Goal: Use online tool/utility: Utilize a website feature to perform a specific function

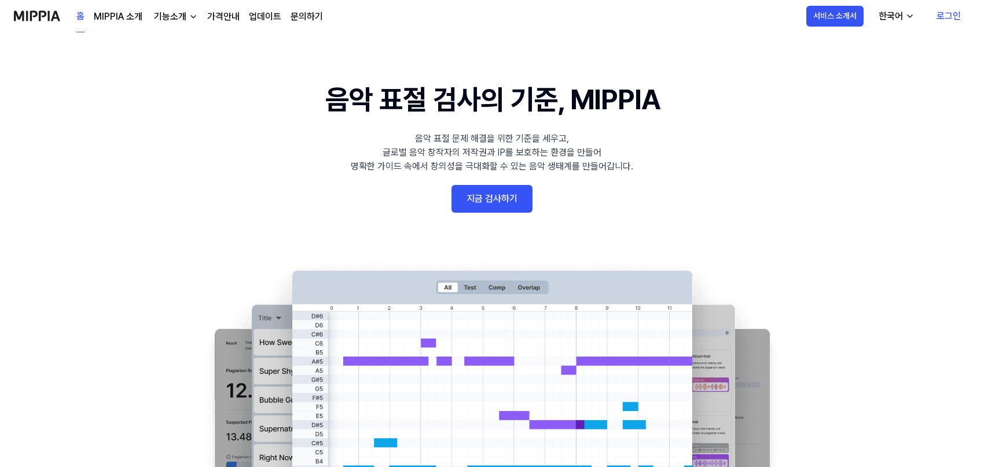
click at [513, 204] on link "지금 검사하기" at bounding box center [491, 199] width 81 height 28
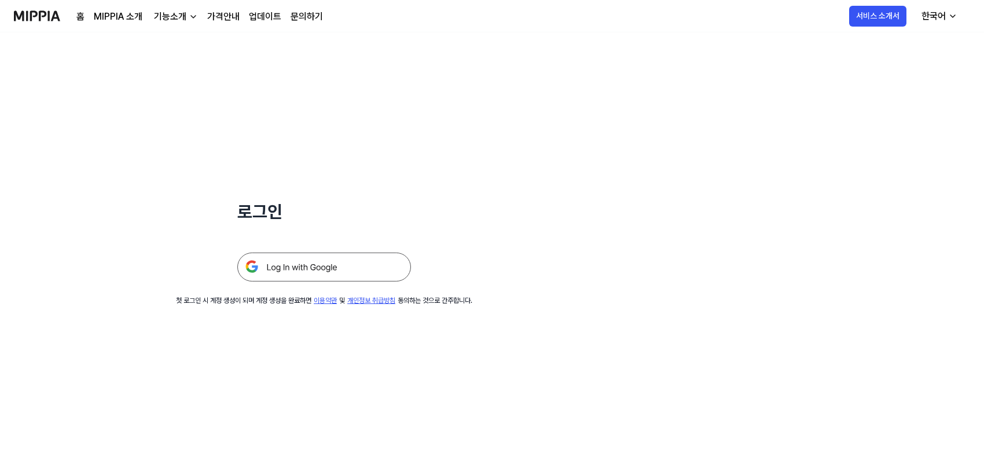
click at [372, 257] on img at bounding box center [324, 267] width 174 height 29
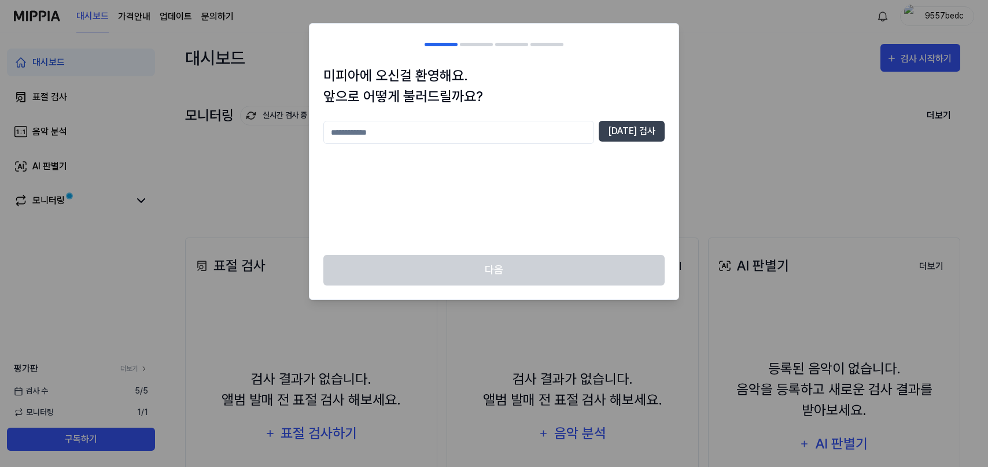
click at [557, 125] on input "text" at bounding box center [458, 132] width 271 height 23
type input "*"
type input "******"
click at [634, 129] on button "[DATE] 검사" at bounding box center [632, 131] width 66 height 21
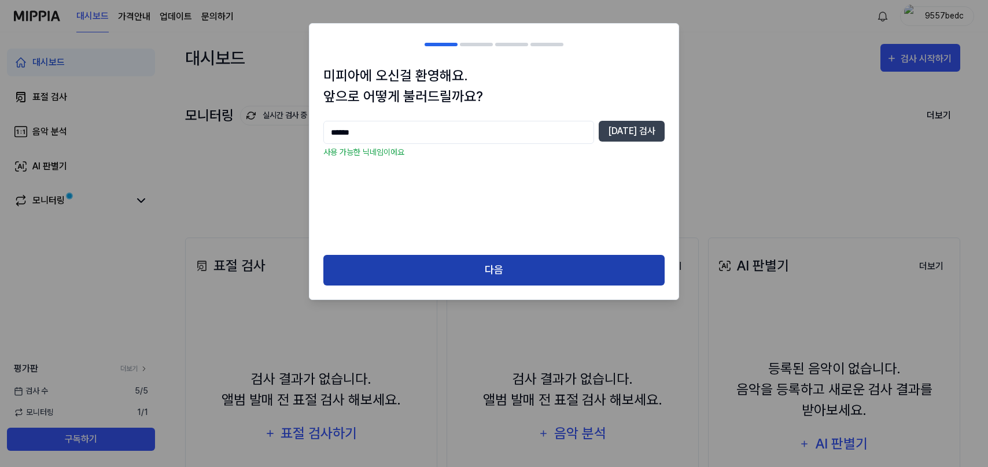
click at [535, 271] on button "다음" at bounding box center [493, 270] width 341 height 31
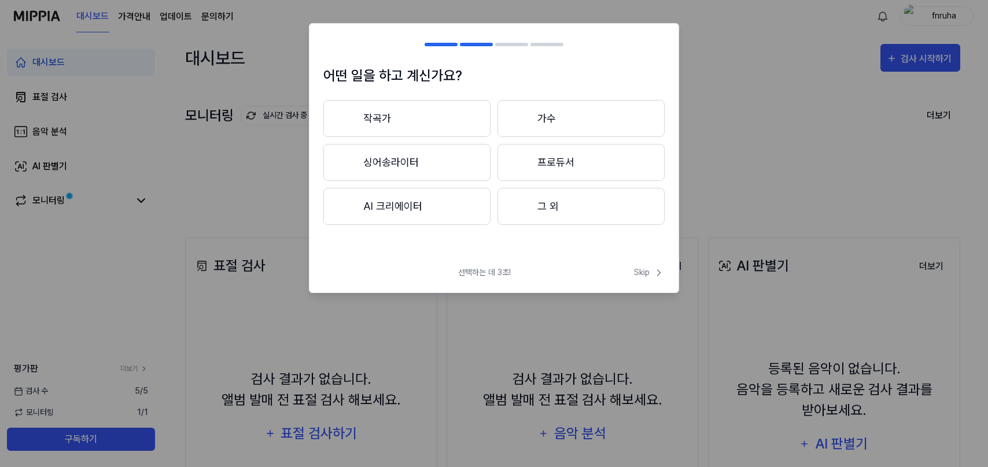
click at [420, 128] on button "작곡가" at bounding box center [406, 118] width 167 height 37
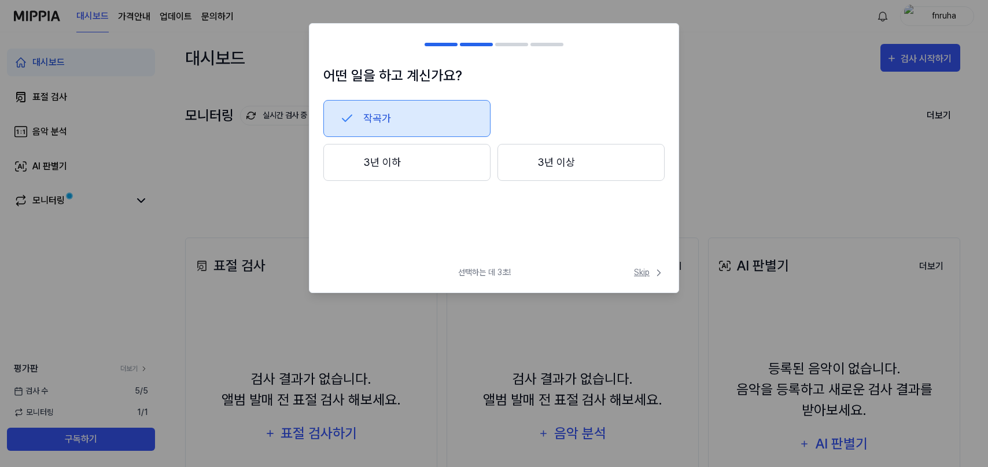
click at [646, 274] on span "Skip" at bounding box center [649, 273] width 31 height 12
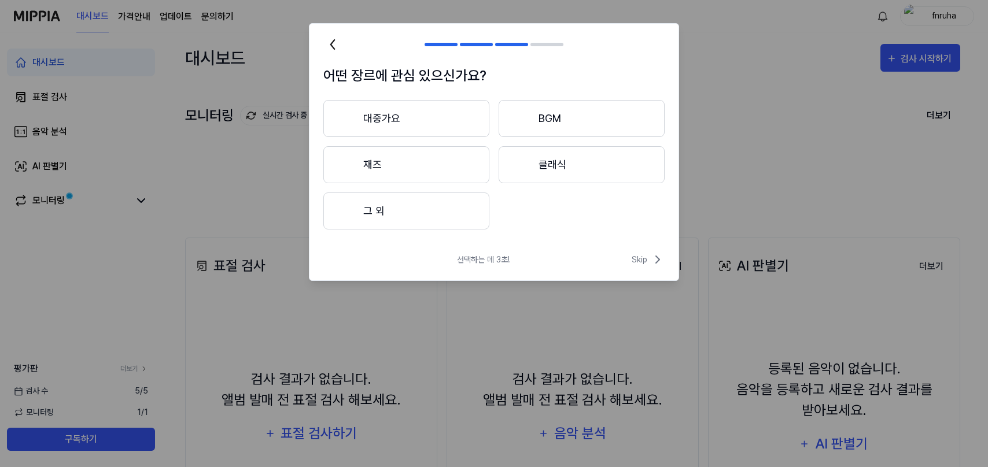
click at [664, 267] on div "선택하는 데 3초! Skip" at bounding box center [494, 267] width 369 height 28
click at [655, 259] on icon at bounding box center [658, 260] width 14 height 14
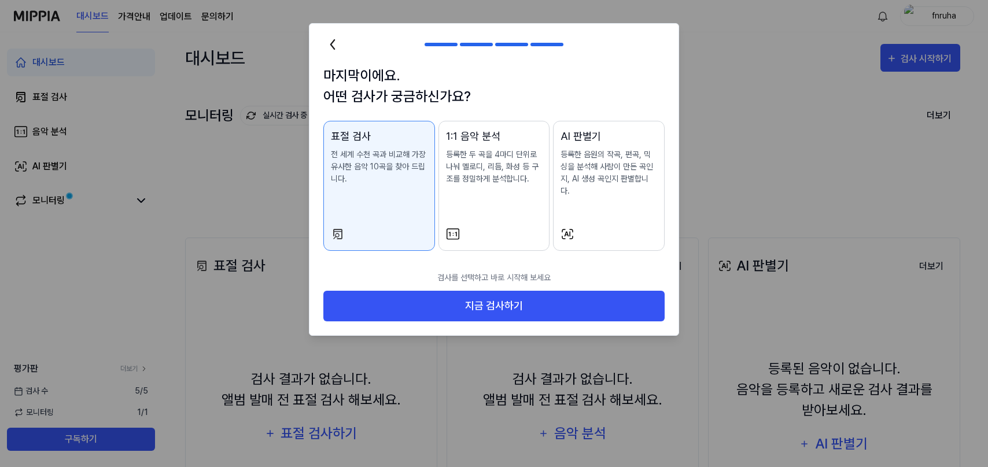
drag, startPoint x: 554, startPoint y: 293, endPoint x: 639, endPoint y: 212, distance: 117.5
click at [686, 241] on body "대시보드 가격안내 업데이트 문의하기 fnruha 대시보드 표절 검사 음악 분석 AI 판별기 모니터링 평가판 더보기 검사 수 5 / 5 모니터링…" at bounding box center [492, 233] width 984 height 467
click at [616, 198] on div "AI 판별기 등록한 음원의 작곡, 편곡, 믹싱을 분석해 사람이 만든 곡인지, AI 생성 곡인지 판별합니다." at bounding box center [609, 174] width 97 height 92
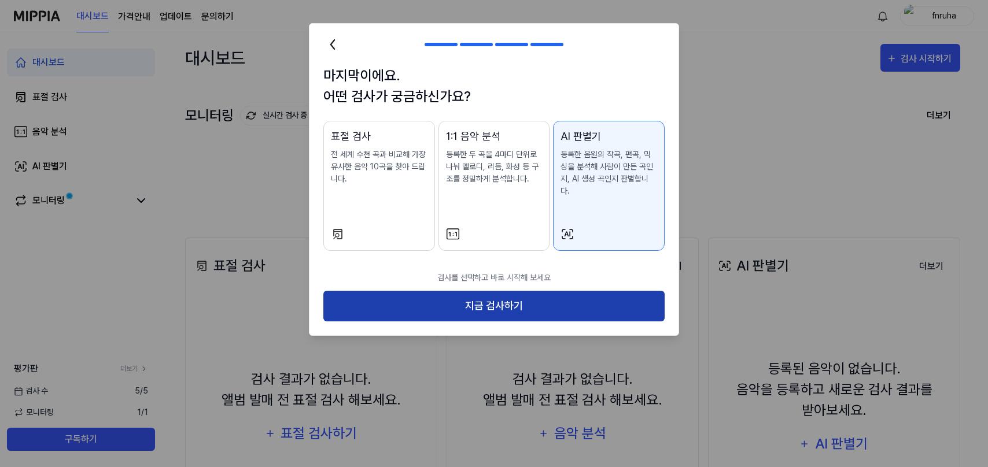
click at [565, 300] on button "지금 검사하기" at bounding box center [493, 306] width 341 height 31
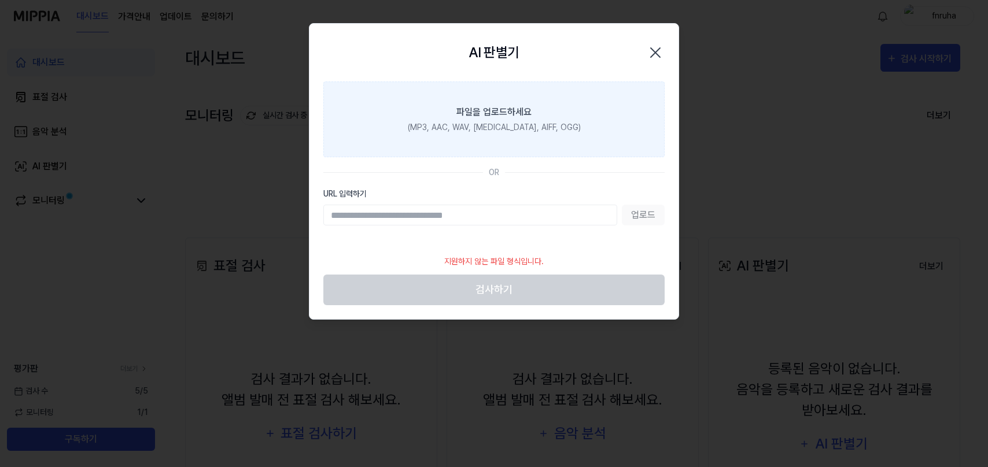
click at [522, 131] on div "(MP3, AAC, WAV, [MEDICAL_DATA], AIFF, OGG)" at bounding box center [494, 127] width 173 height 12
click at [0, 0] on input "파일을 업로드하세요 (MP3, AAC, WAV, [MEDICAL_DATA], AIFF, OGG)" at bounding box center [0, 0] width 0 height 0
click at [531, 126] on div "(MP3, AAC, WAV, [MEDICAL_DATA], AIFF, OGG)" at bounding box center [494, 127] width 173 height 12
click at [0, 0] on input "파일을 업로드하세요 (MP3, AAC, WAV, [MEDICAL_DATA], AIFF, OGG)" at bounding box center [0, 0] width 0 height 0
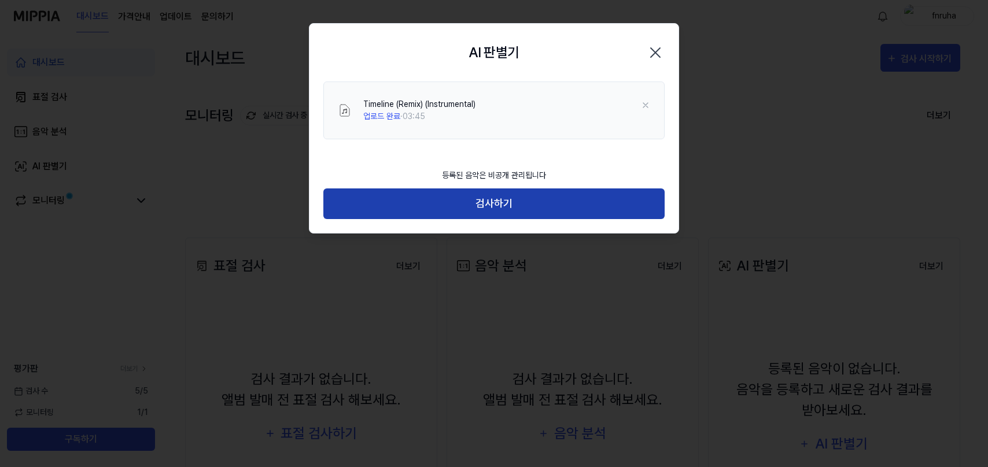
click at [548, 211] on button "검사하기" at bounding box center [493, 204] width 341 height 31
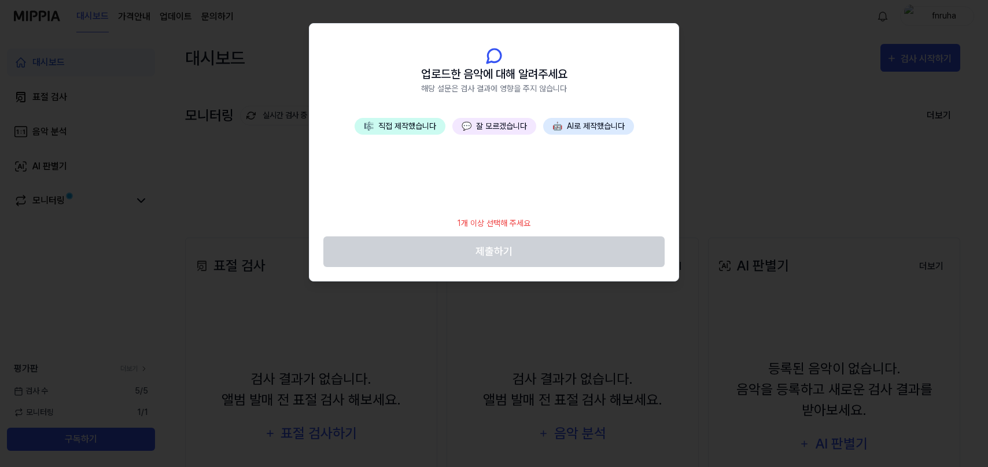
click at [500, 130] on button "💬 잘 모르겠습니다" at bounding box center [494, 126] width 84 height 17
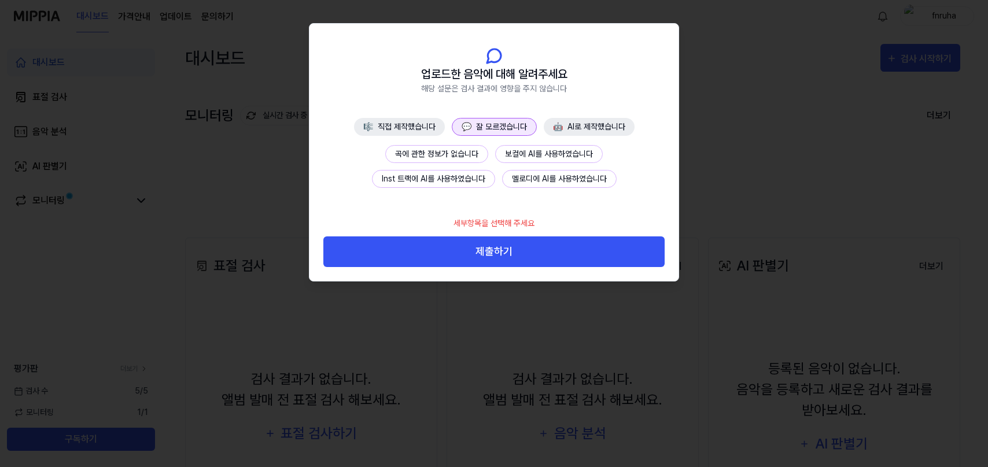
click at [477, 148] on button "곡에 관한 정보가 없습니다" at bounding box center [436, 154] width 103 height 18
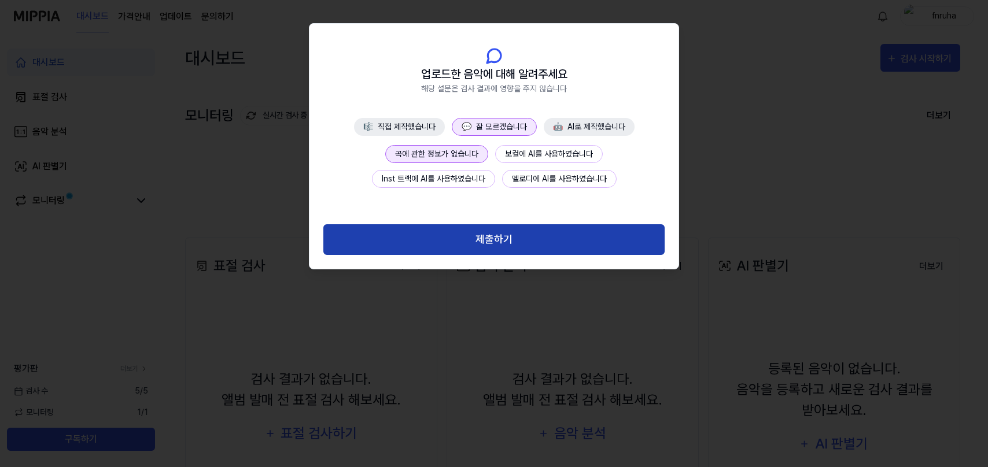
click at [532, 239] on button "제출하기" at bounding box center [493, 239] width 341 height 31
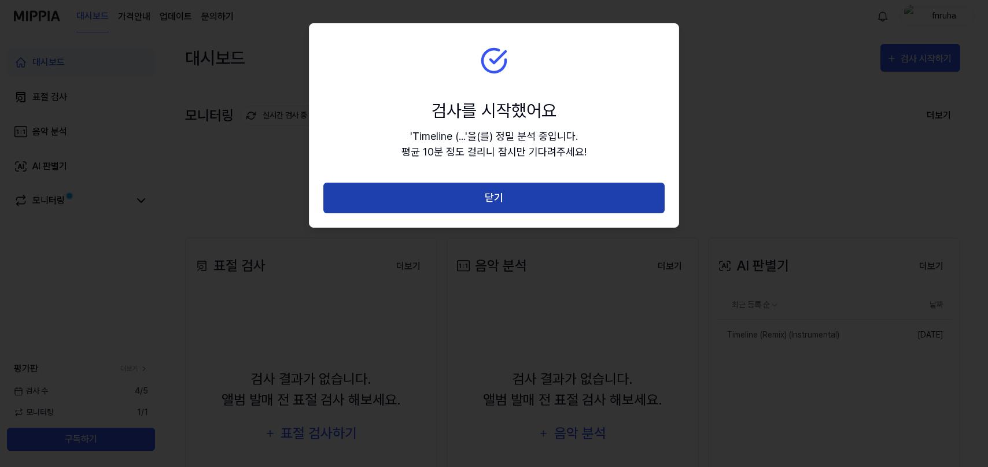
click at [518, 202] on button "닫기" at bounding box center [493, 198] width 341 height 31
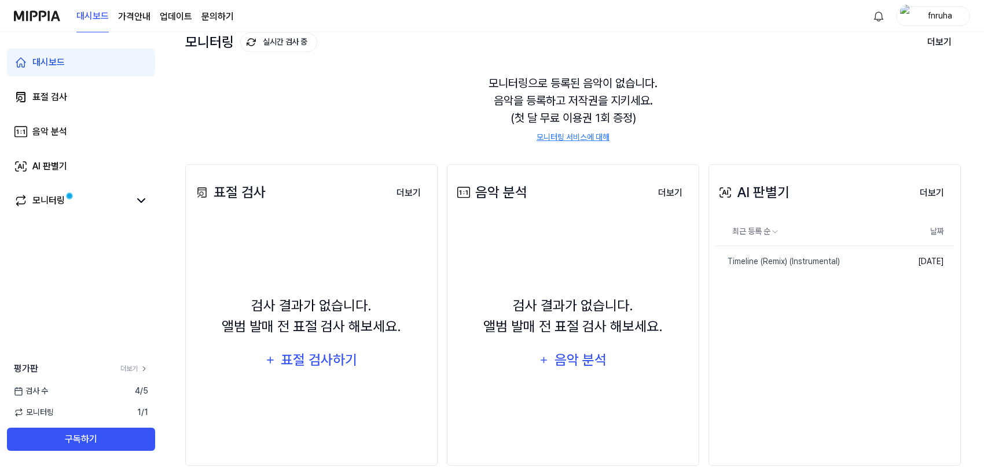
scroll to position [95, 0]
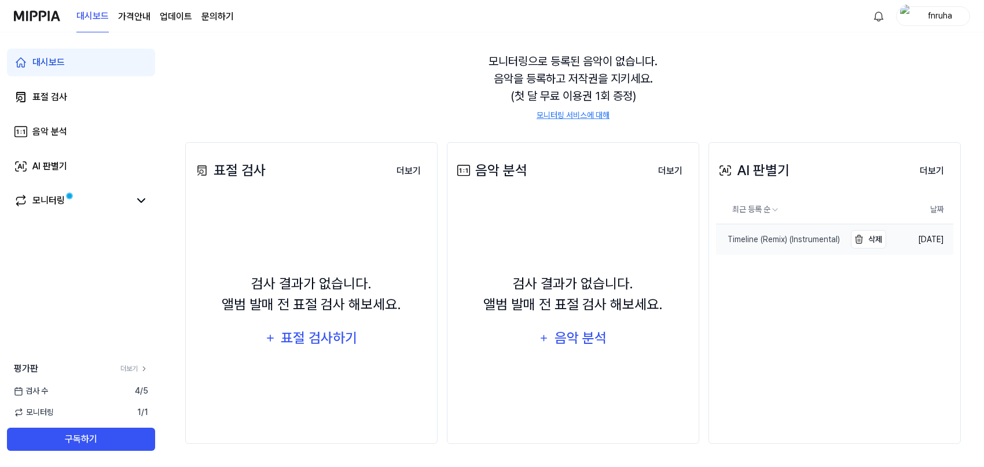
click at [773, 240] on div "Timeline (Remix) (Instrumental)" at bounding box center [778, 240] width 124 height 12
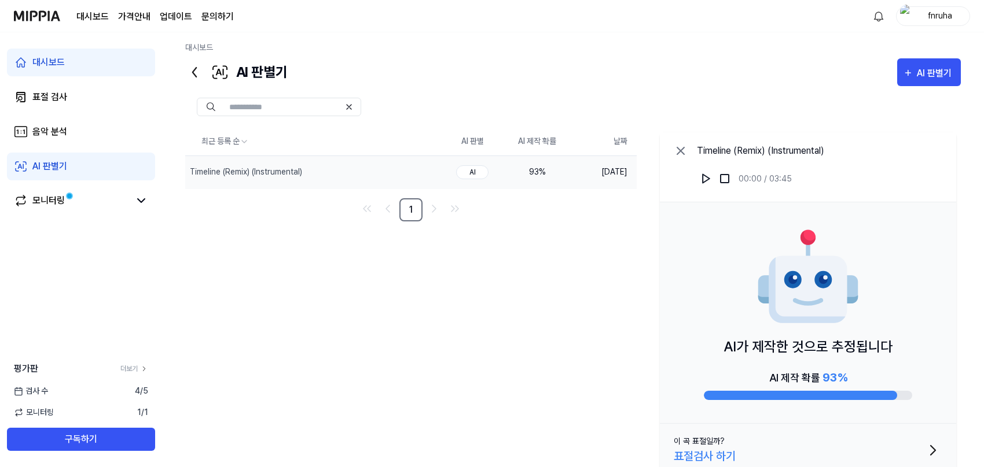
scroll to position [0, 0]
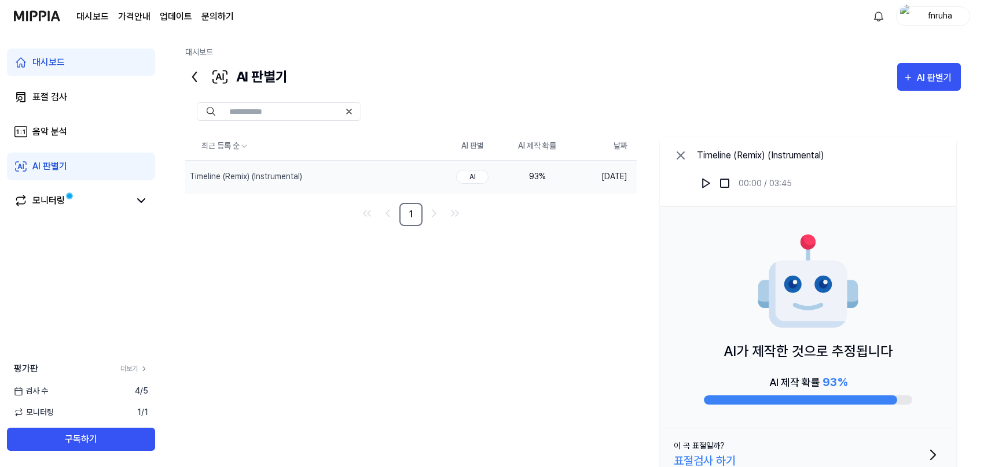
click at [531, 174] on div "93 %" at bounding box center [537, 177] width 46 height 12
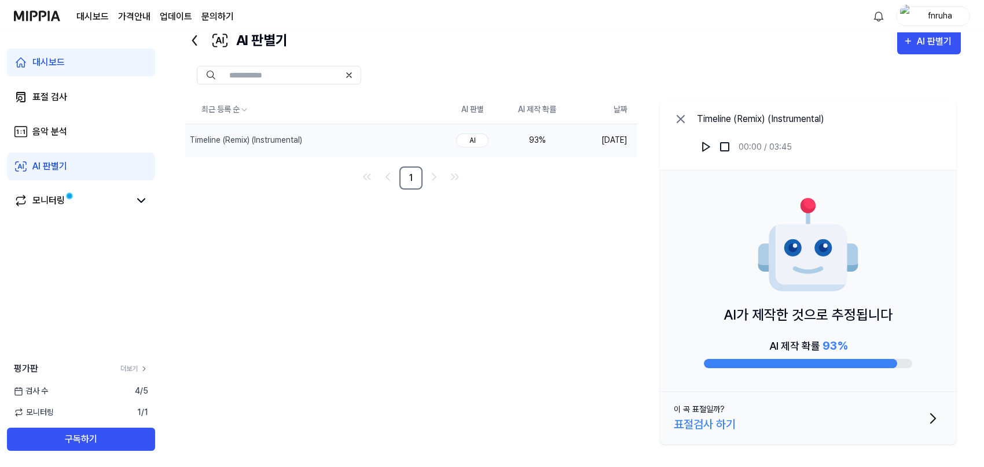
scroll to position [42, 0]
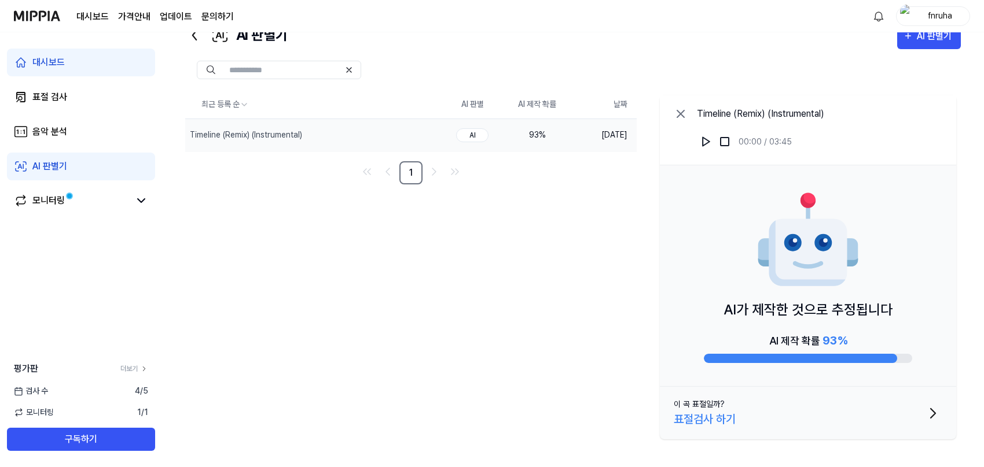
drag, startPoint x: 840, startPoint y: 281, endPoint x: 866, endPoint y: 283, distance: 26.1
click at [866, 283] on div "AI가 제작한 것으로 추정됩니다 AI 제작 확률 93 %" at bounding box center [808, 276] width 296 height 222
click at [798, 217] on img at bounding box center [808, 241] width 104 height 104
click at [703, 141] on img at bounding box center [706, 142] width 12 height 12
click at [532, 130] on div "93 %" at bounding box center [537, 135] width 46 height 12
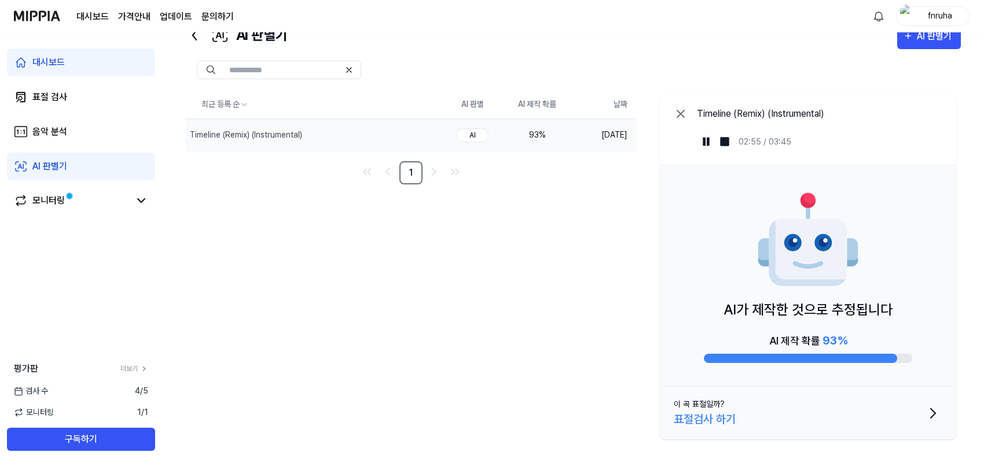
click at [470, 139] on div "AI" at bounding box center [472, 135] width 32 height 14
click at [728, 412] on div "표절검사 하기" at bounding box center [704, 419] width 62 height 17
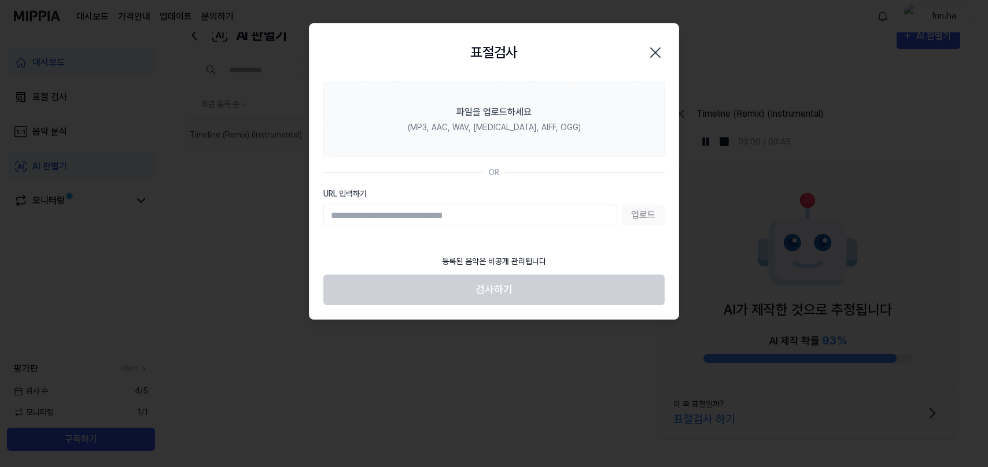
click at [656, 57] on icon "button" at bounding box center [655, 52] width 19 height 19
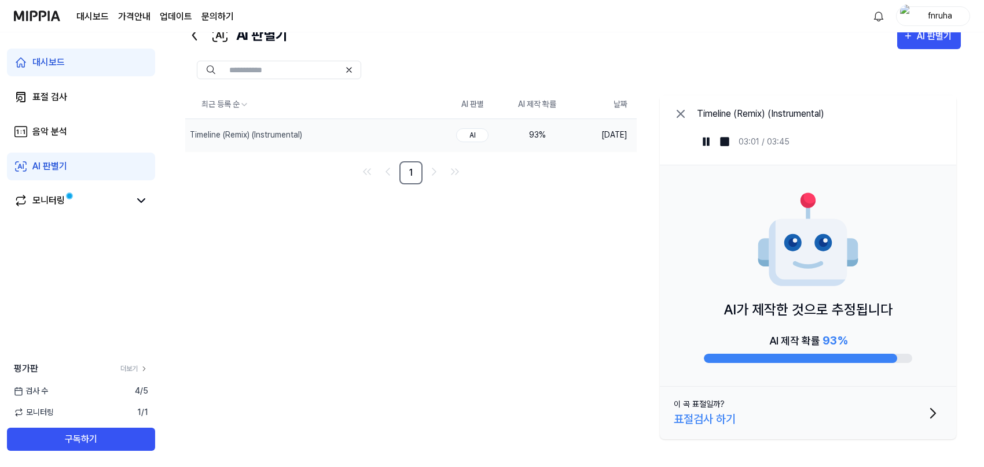
click at [823, 426] on button "이 곡 표절일까? 표절검사 하기" at bounding box center [808, 413] width 296 height 53
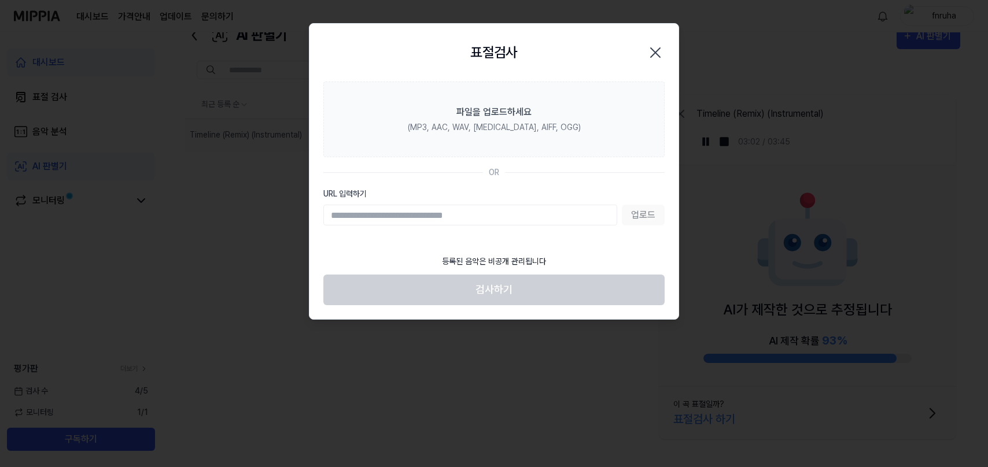
click at [657, 48] on icon "button" at bounding box center [655, 52] width 19 height 19
